Goal: Find specific page/section: Find specific page/section

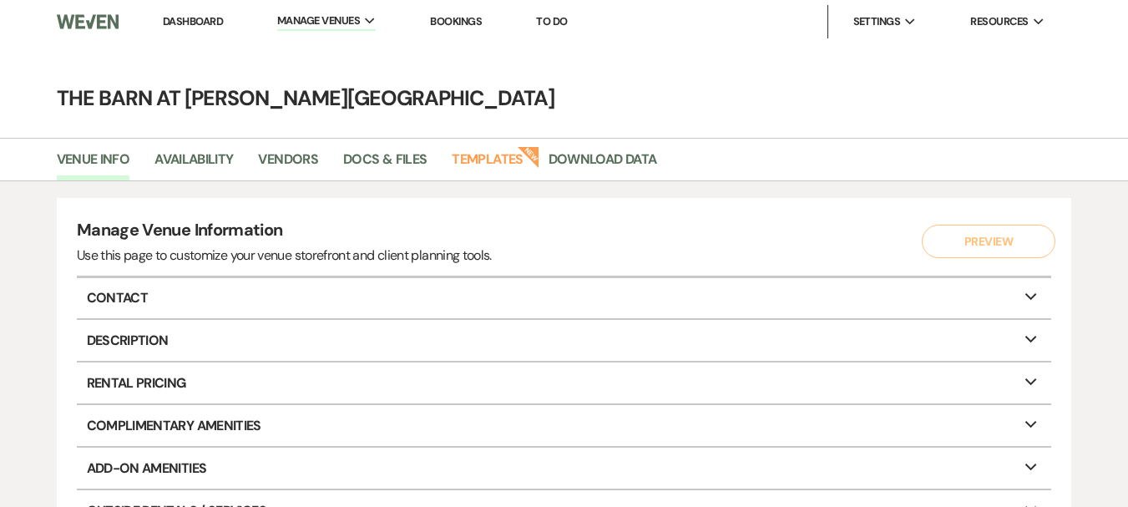
click at [180, 19] on link "Dashboard" at bounding box center [193, 21] width 60 height 14
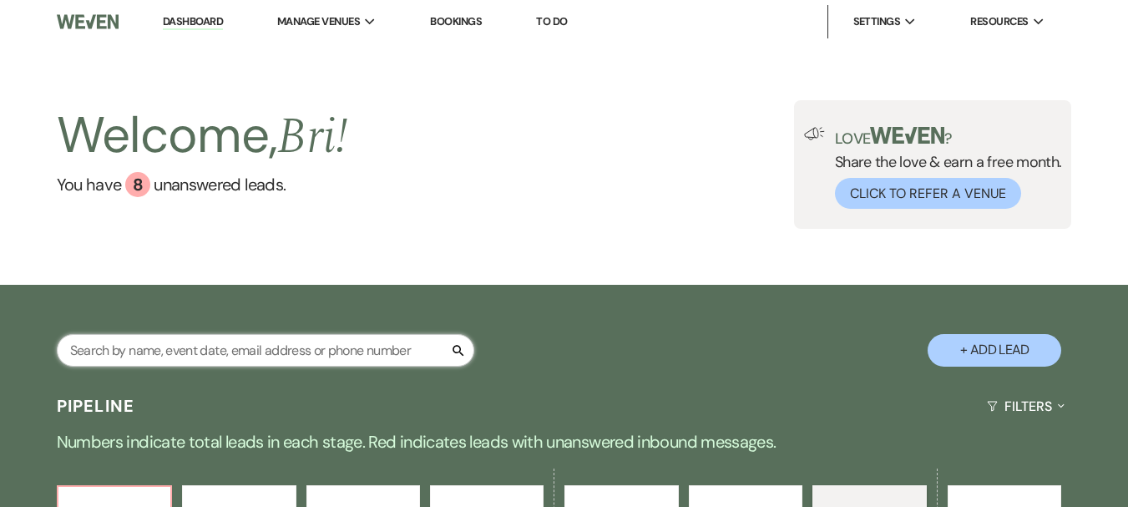
click at [249, 345] on input "text" at bounding box center [265, 350] width 417 height 33
type input "[PERSON_NAME]"
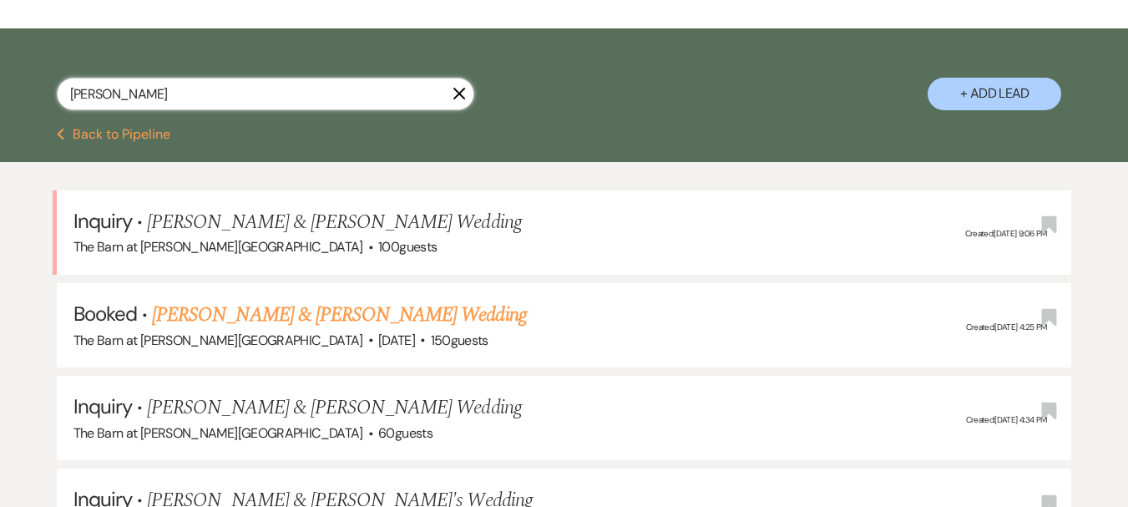
scroll to position [316, 0]
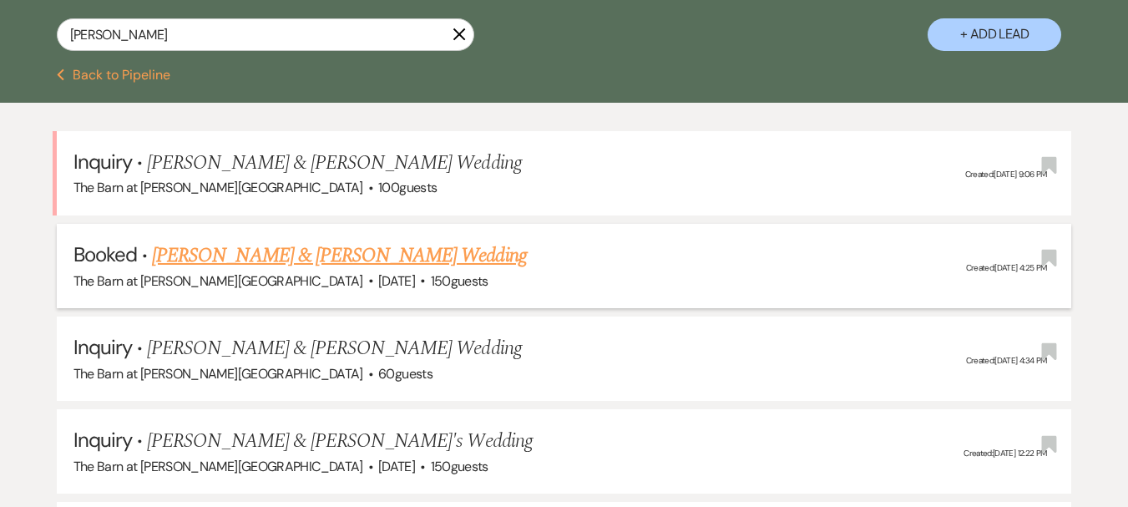
click at [269, 261] on link "[PERSON_NAME] & [PERSON_NAME] Wedding" at bounding box center [339, 255] width 374 height 30
